Goal: Task Accomplishment & Management: Manage account settings

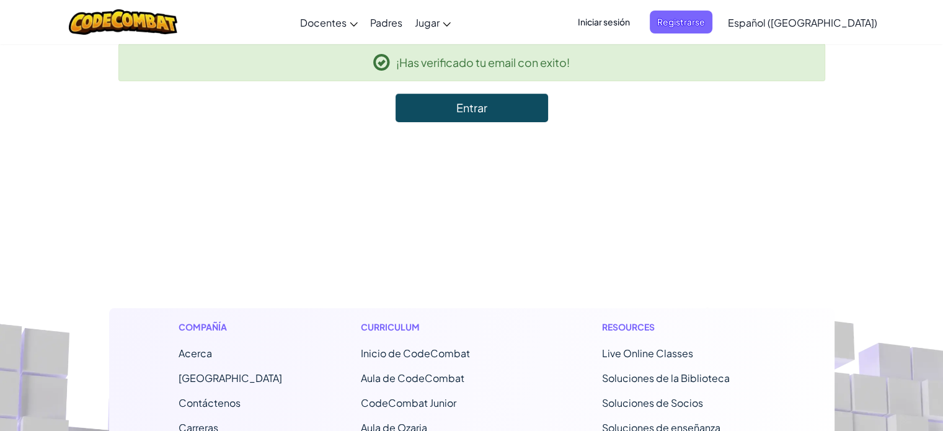
click at [477, 98] on link "Entrar" at bounding box center [472, 108] width 153 height 29
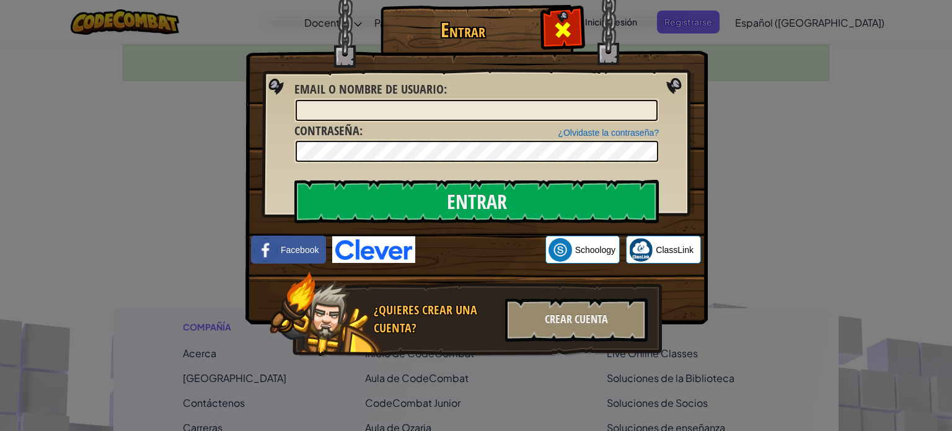
click at [570, 25] on span at bounding box center [563, 30] width 20 height 20
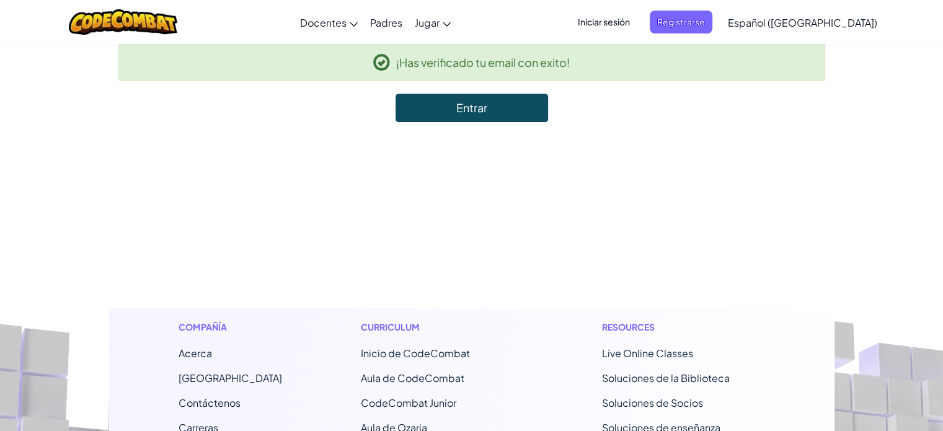
click at [618, 28] on span "Iniciar sesión" at bounding box center [603, 22] width 67 height 23
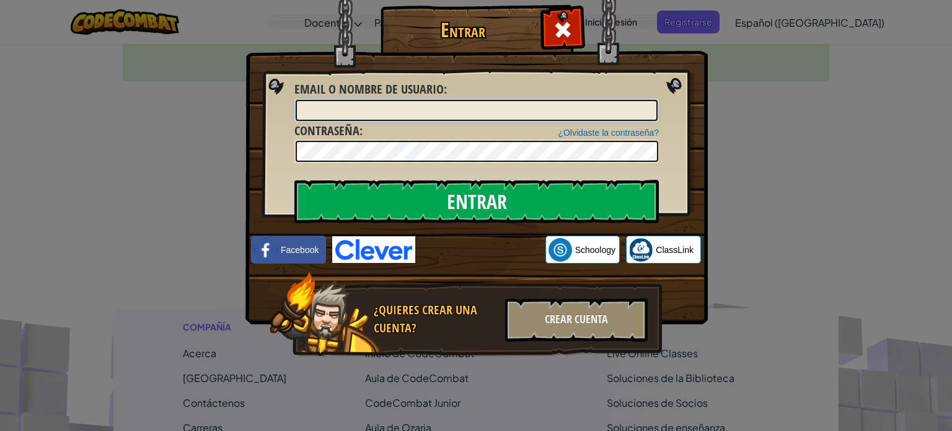
click at [493, 104] on input "Email o Nombre de usuario :" at bounding box center [477, 110] width 362 height 21
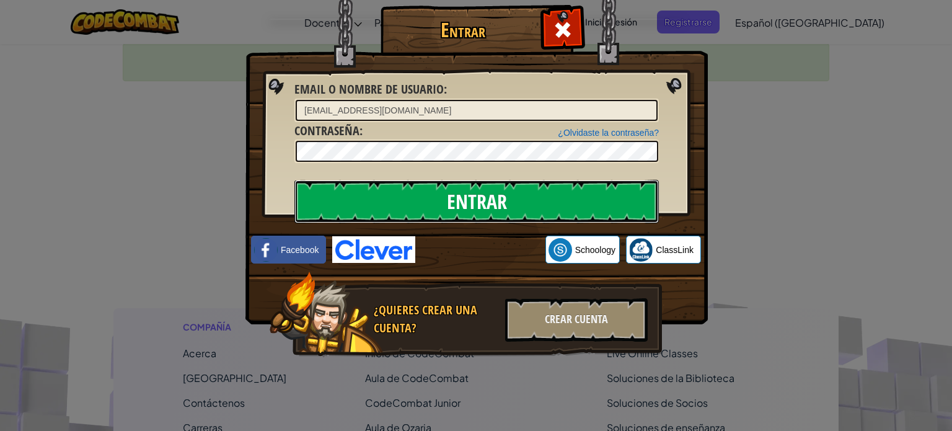
click at [464, 186] on input "Entrar" at bounding box center [476, 201] width 365 height 43
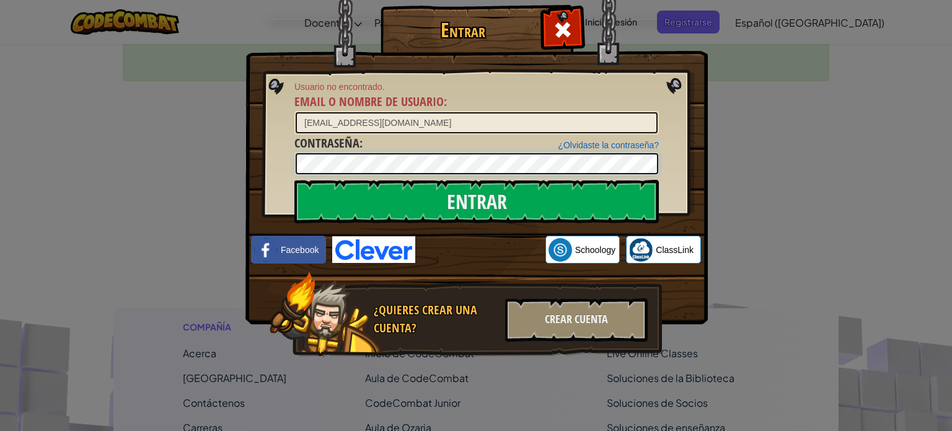
click at [206, 188] on div "Entrar Usuario no encontrado. Email o Nombre de usuario : [EMAIL_ADDRESS][DOMAI…" at bounding box center [476, 215] width 952 height 431
click at [318, 120] on input "[EMAIL_ADDRESS][DOMAIN_NAME]" at bounding box center [477, 122] width 362 height 21
type input "[EMAIL_ADDRESS][DOMAIN_NAME]"
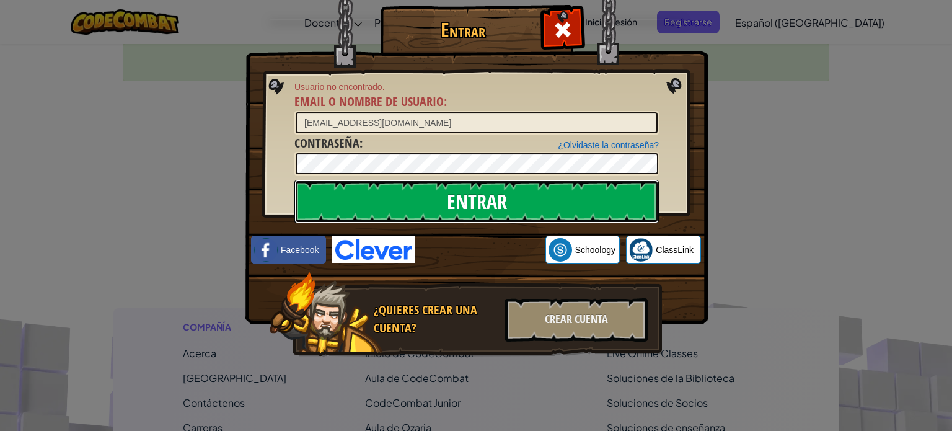
click at [471, 192] on input "Entrar" at bounding box center [476, 201] width 365 height 43
